Goal: Understand process/instructions: Learn about a topic

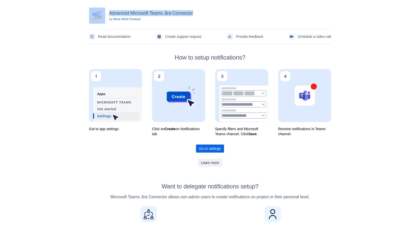
drag, startPoint x: 193, startPoint y: 13, endPoint x: 107, endPoint y: 13, distance: 86.8
click at [107, 13] on div "Advanced Microsoft Teams Jira Connector by Move Work Forward" at bounding box center [210, 16] width 242 height 16
click at [200, 17] on div "Advanced Microsoft Teams Jira Connector by Move Work Forward" at bounding box center [210, 16] width 242 height 16
click at [167, 14] on h3 "Advanced Microsoft Teams Jira Connector" at bounding box center [151, 13] width 84 height 6
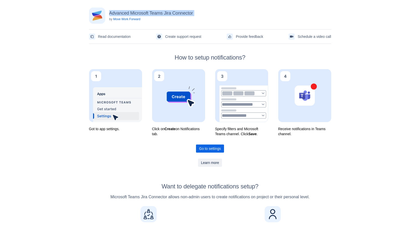
click at [167, 14] on h3 "Advanced Microsoft Teams Jira Connector" at bounding box center [151, 13] width 84 height 6
click at [340, 157] on div "Advanced Microsoft Teams Jira Connector by Move Work Forward Read documentation…" at bounding box center [210, 200] width 420 height 401
click at [193, 13] on div "Advanced Microsoft Teams Jira Connector by Move Work Forward" at bounding box center [210, 16] width 242 height 16
